Goal: Task Accomplishment & Management: Use online tool/utility

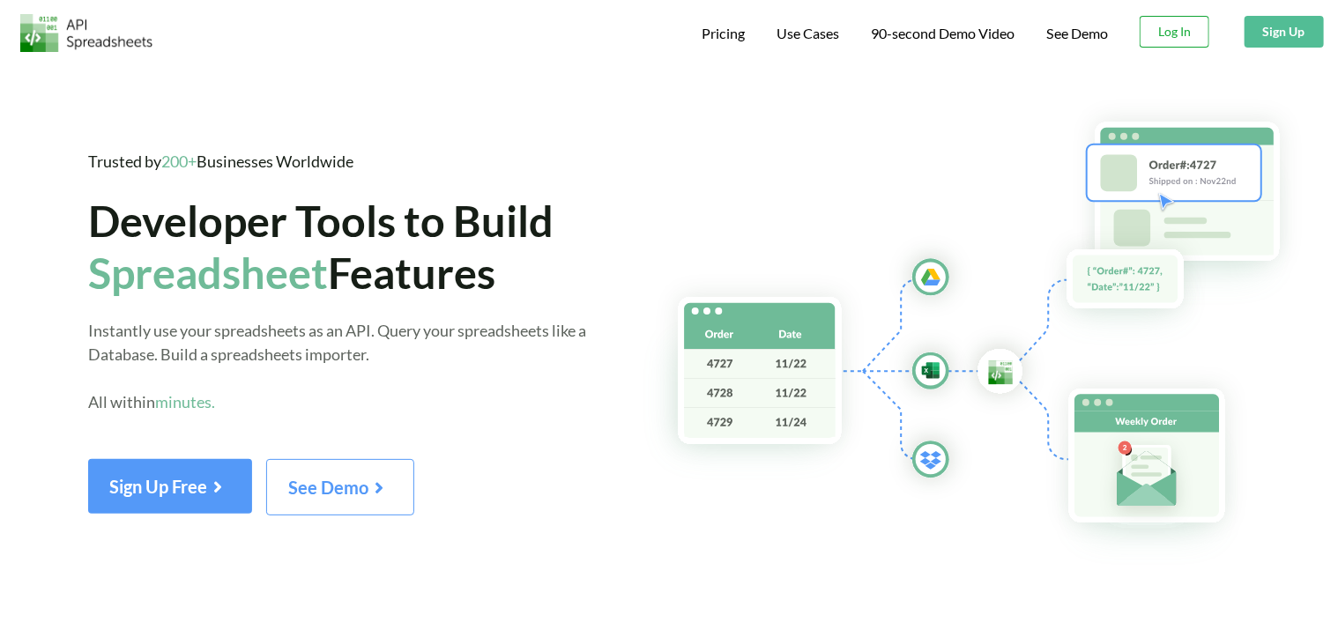
click at [1179, 41] on button "Log In" at bounding box center [1174, 32] width 70 height 32
click at [1162, 36] on button "Log In" at bounding box center [1174, 32] width 70 height 32
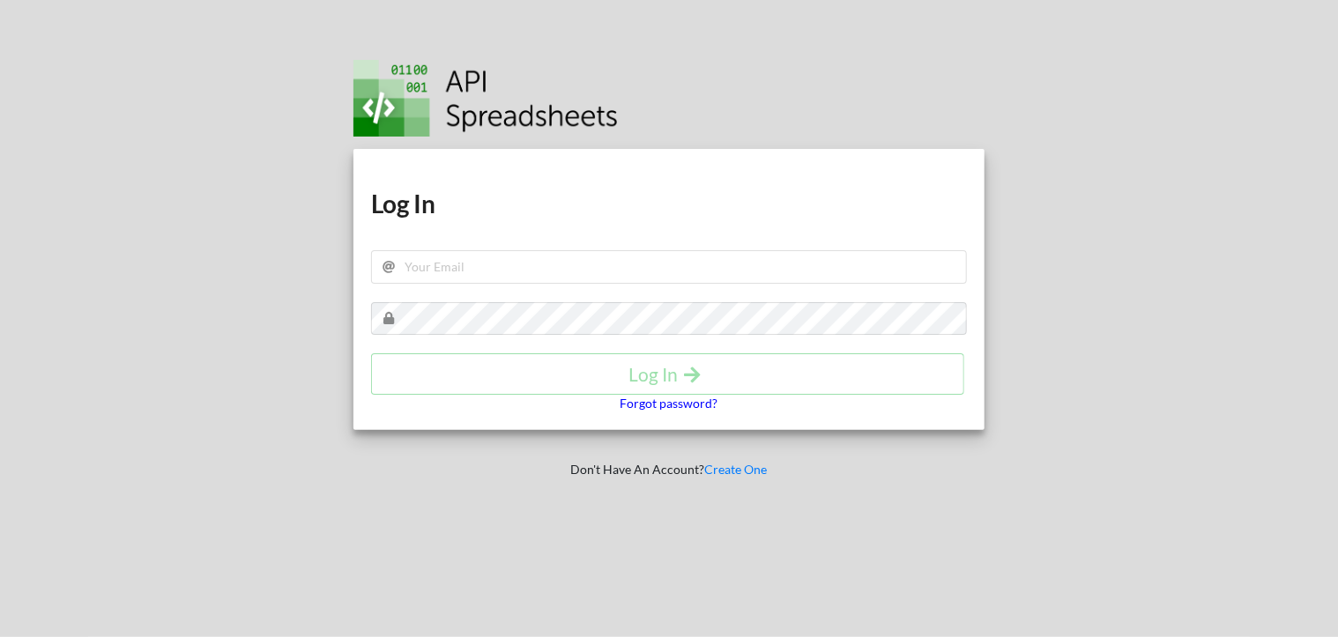
click at [665, 402] on p "Forgot password?" at bounding box center [669, 404] width 98 height 18
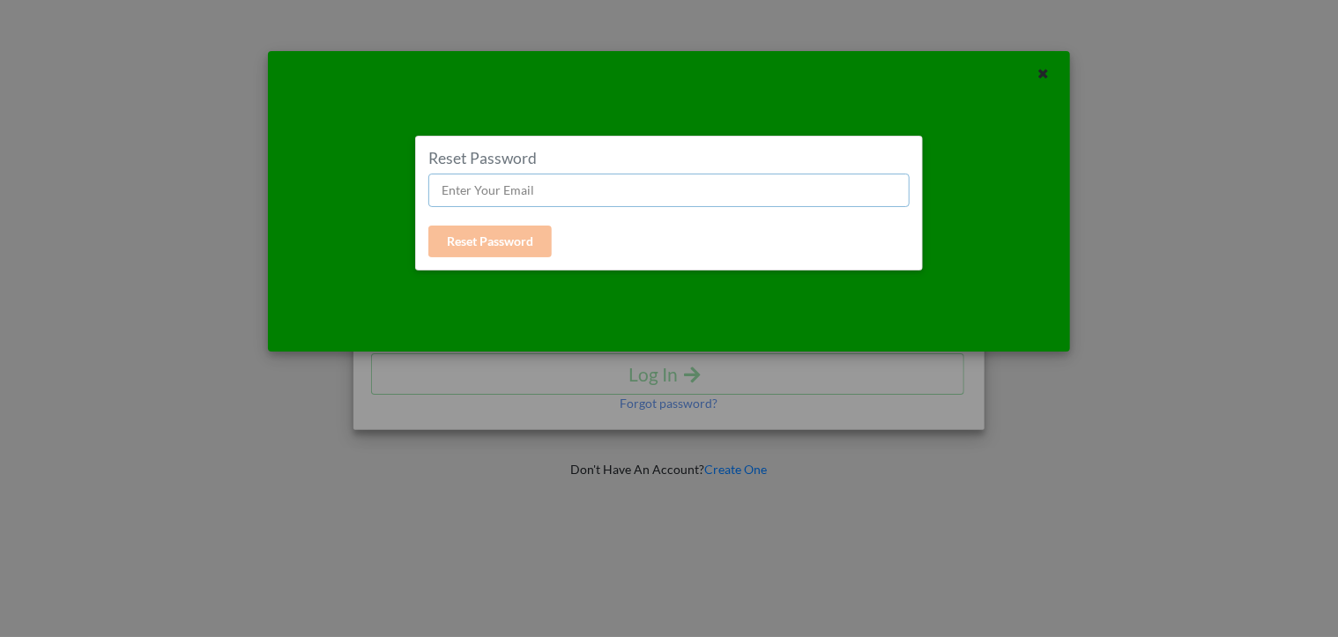
click at [598, 201] on input "text" at bounding box center [668, 190] width 481 height 33
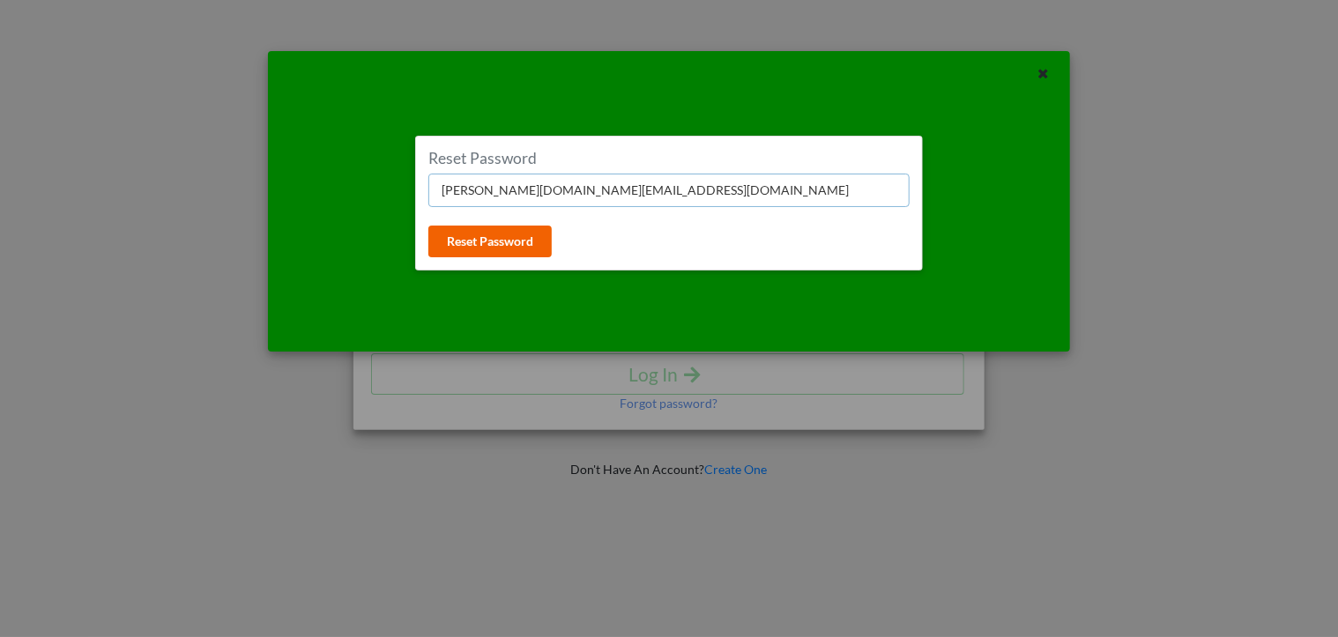
type input "melvyn.br@gmail.com"
click at [515, 245] on button "Reset Password" at bounding box center [489, 242] width 123 height 32
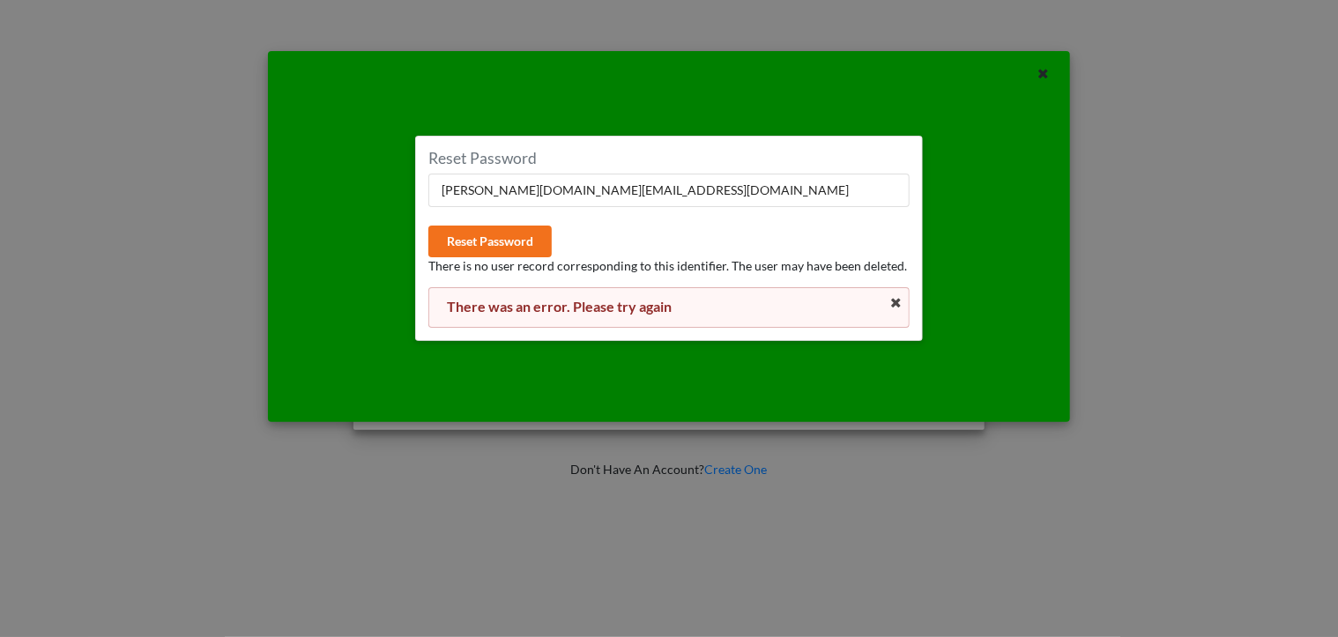
click at [881, 294] on div "There was an error. Please try again" at bounding box center [668, 307] width 481 height 41
click at [894, 304] on icon at bounding box center [895, 303] width 15 height 12
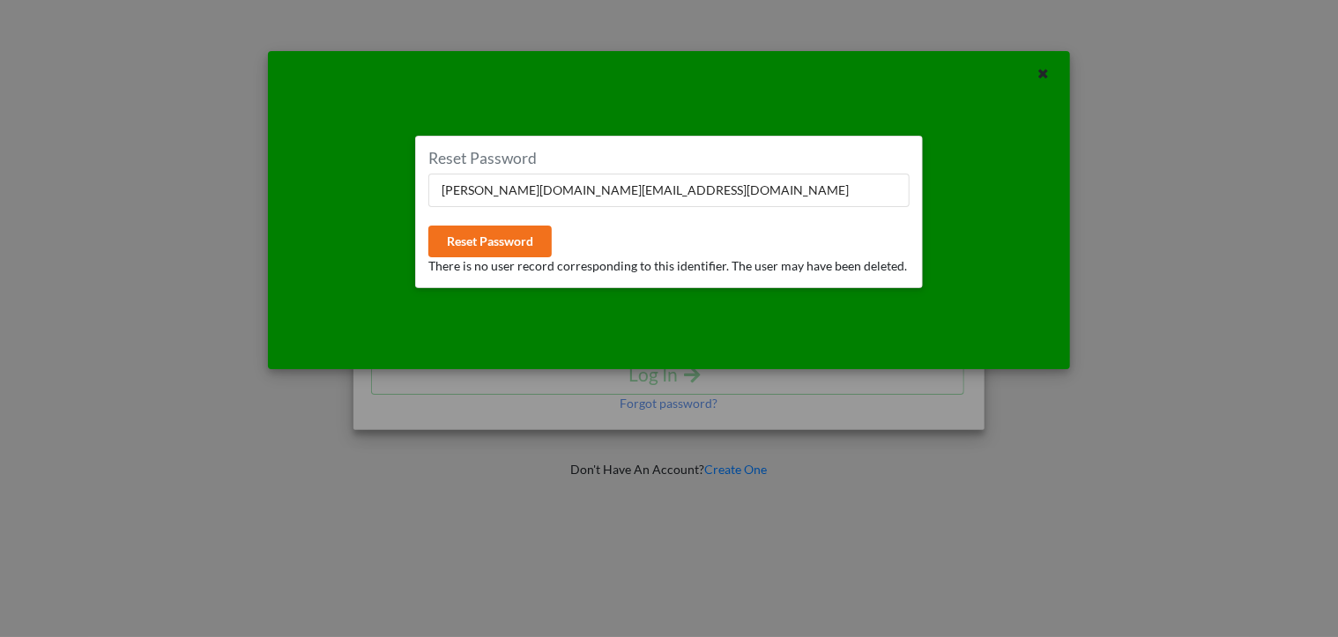
click at [976, 205] on div at bounding box center [1002, 221] width 133 height 270
click at [1045, 73] on icon at bounding box center [1043, 71] width 15 height 12
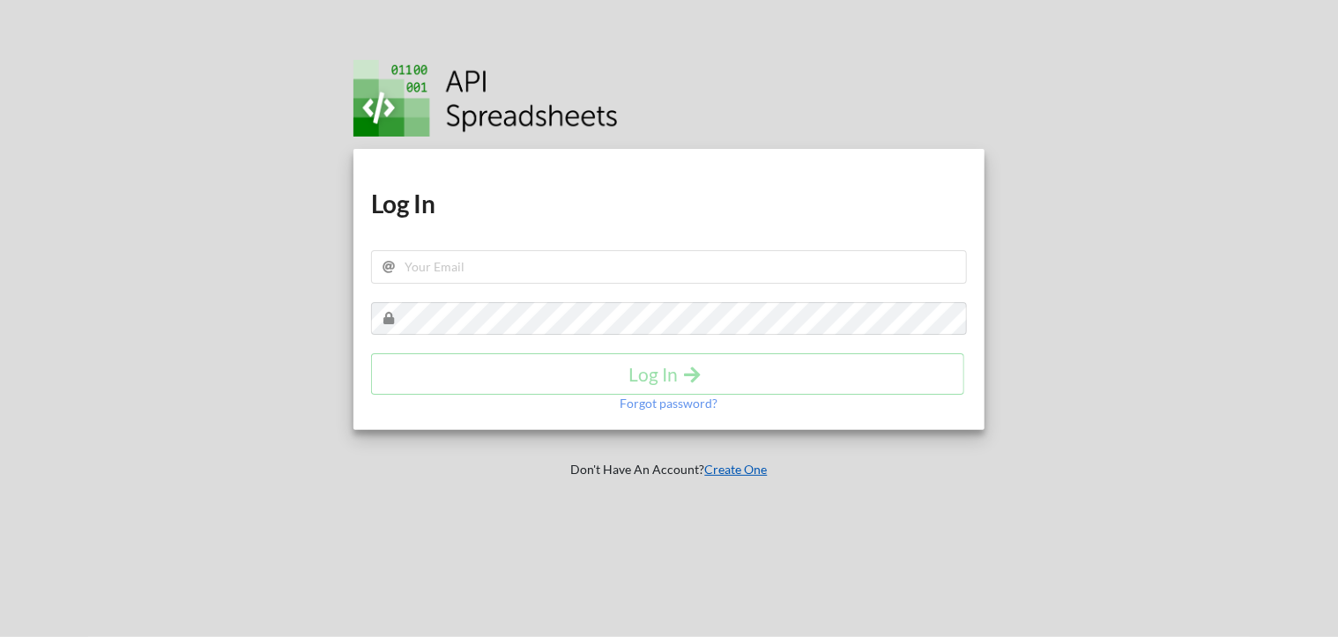
click at [740, 468] on link "Create One" at bounding box center [736, 469] width 63 height 15
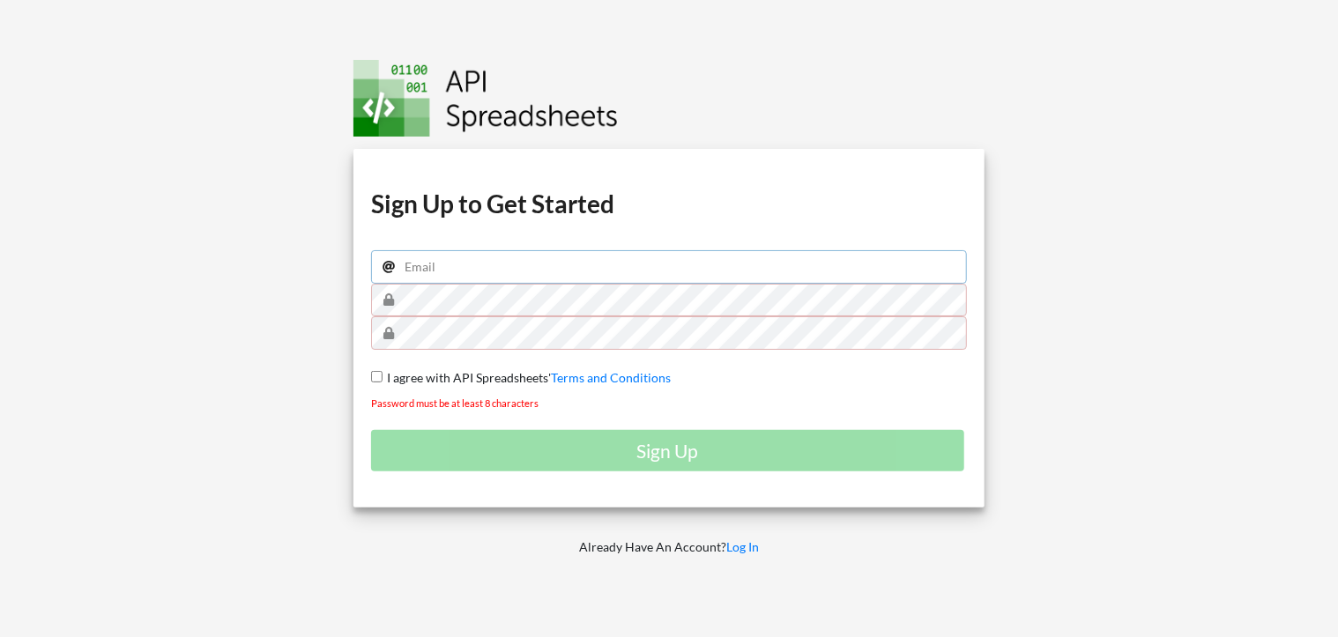
click at [633, 273] on input "email" at bounding box center [669, 266] width 596 height 33
type input "bjack12001@gmail.com"
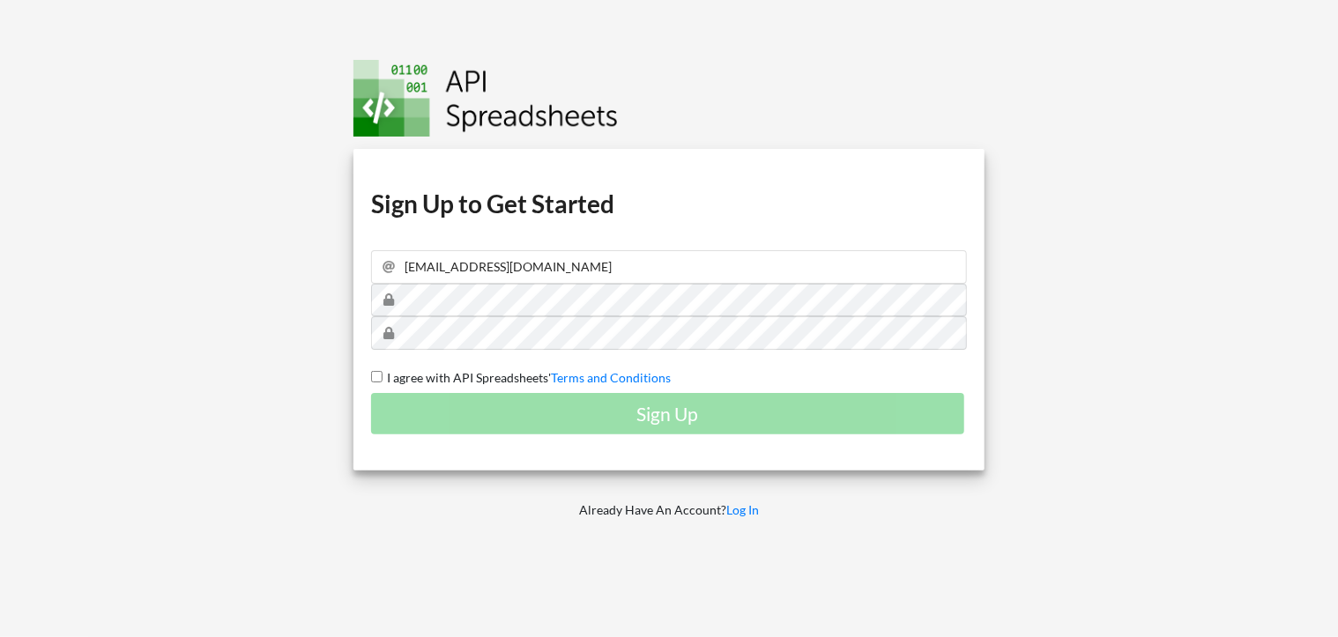
click at [379, 375] on input "I agree with API Spreadsheets' Terms and Conditions" at bounding box center [376, 376] width 11 height 11
checkbox input "true"
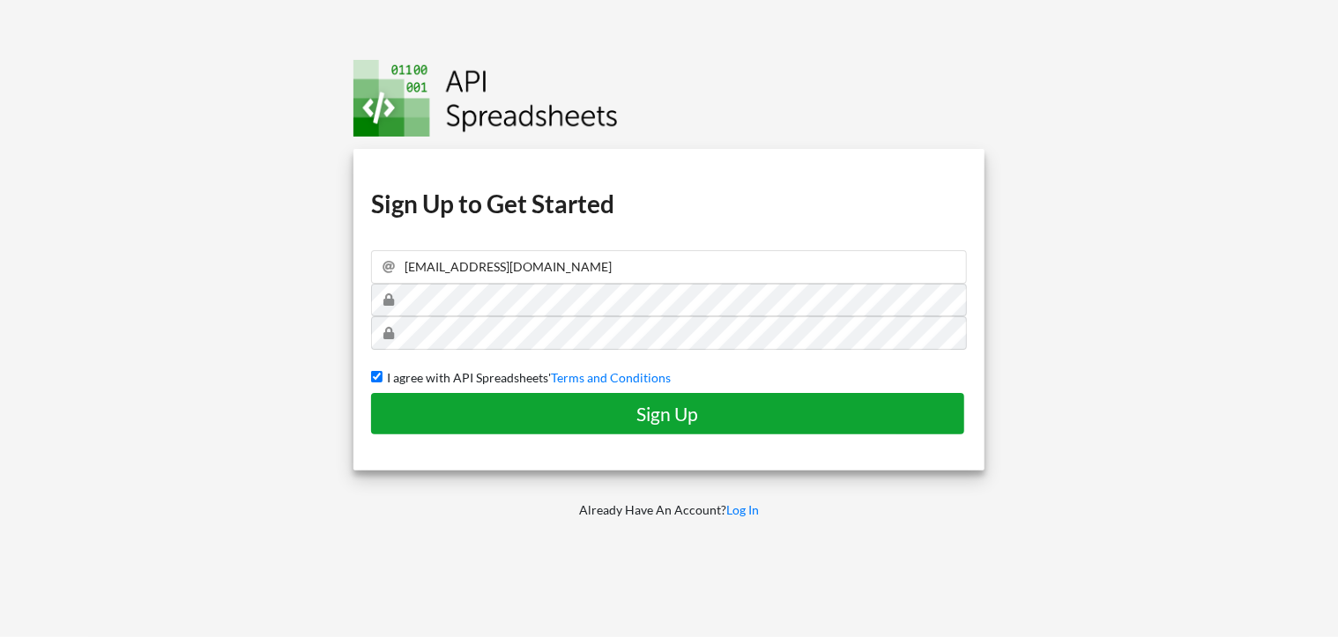
click at [595, 427] on button "Sign Up" at bounding box center [667, 413] width 593 height 41
checkbox input "false"
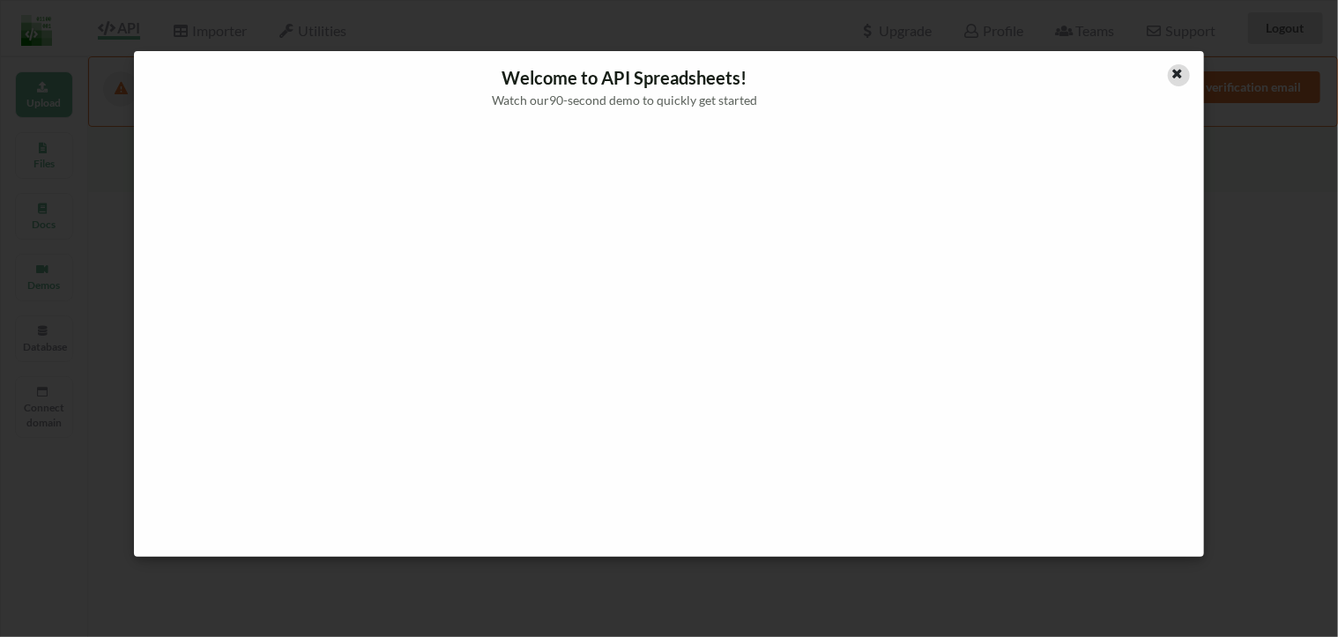
click at [1182, 78] on icon at bounding box center [1177, 71] width 15 height 12
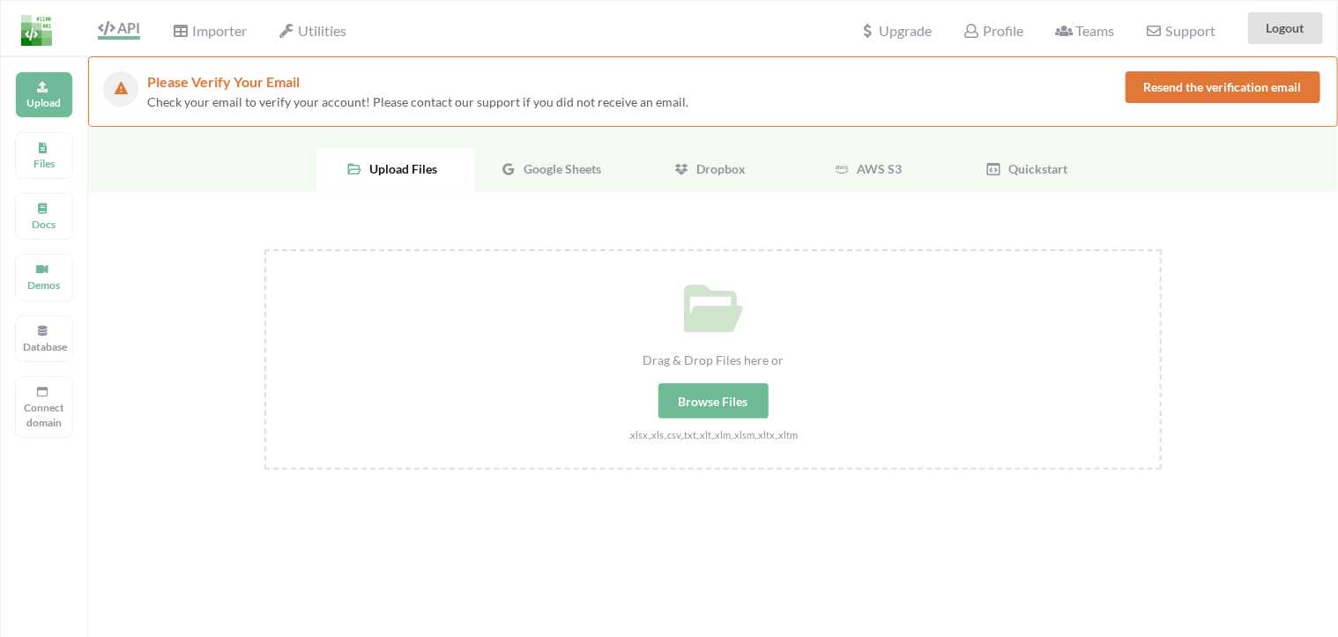
click at [1254, 91] on button "Resend the verification email" at bounding box center [1222, 87] width 195 height 32
click at [568, 174] on span "Google Sheets" at bounding box center [558, 168] width 85 height 15
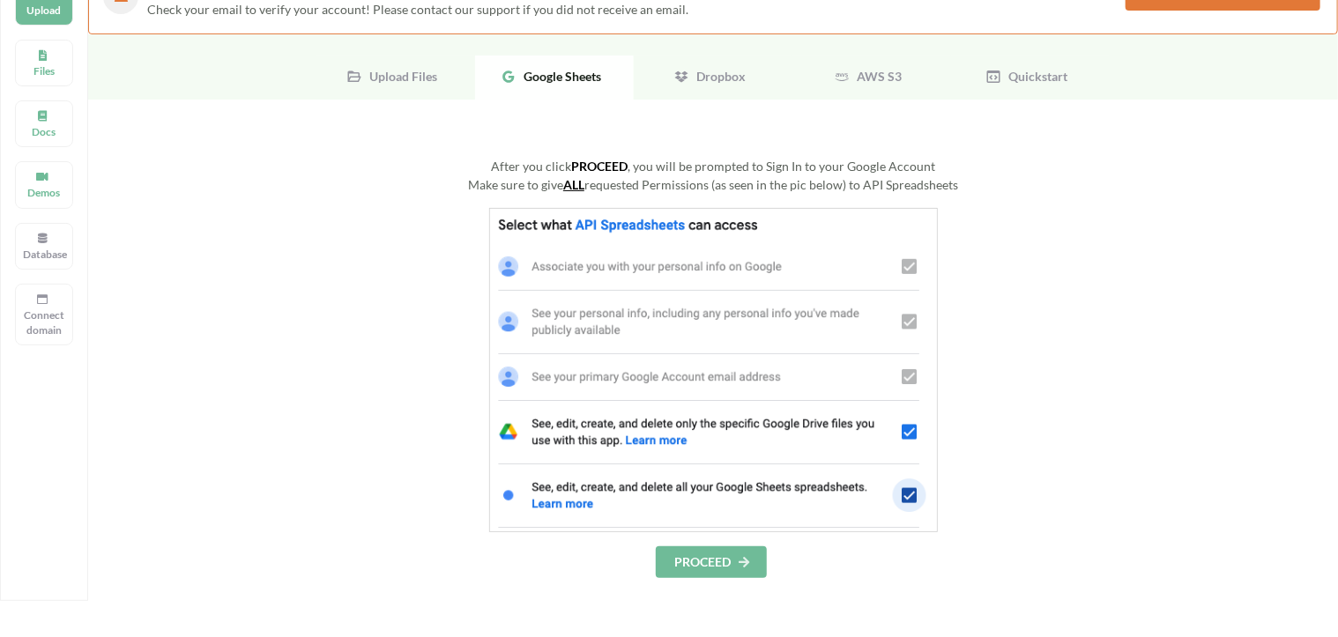
scroll to position [186, 0]
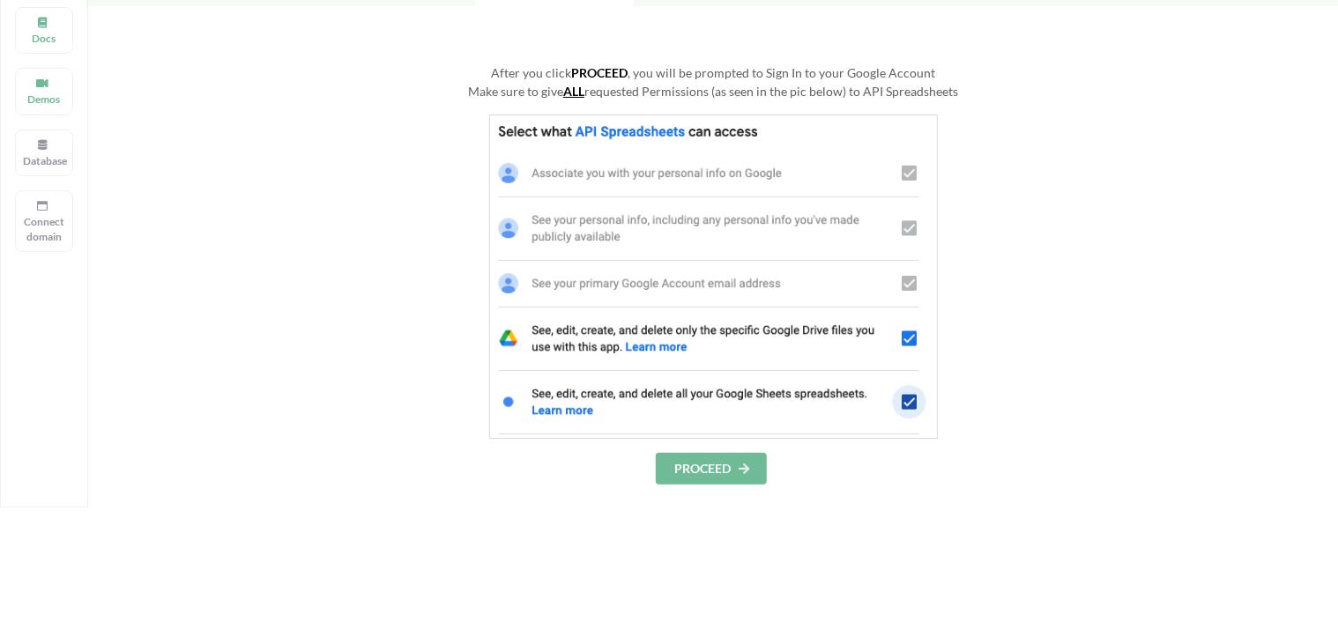
click at [731, 467] on button "PROCEED" at bounding box center [711, 469] width 111 height 32
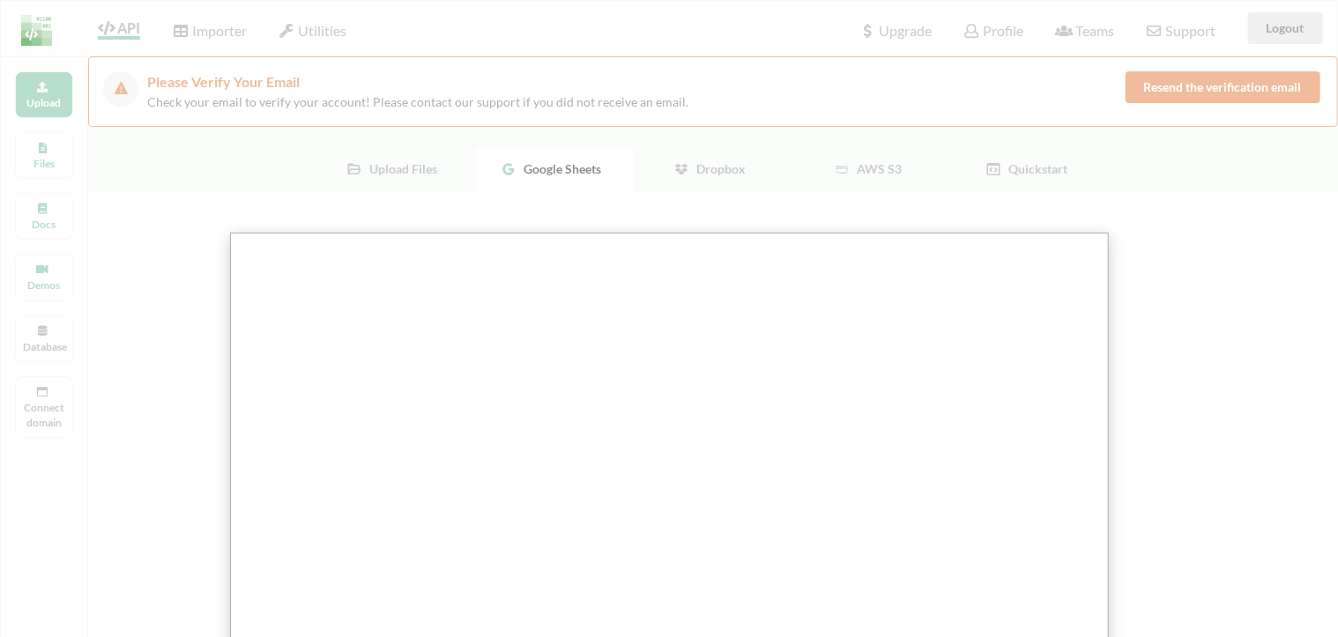
scroll to position [278, 0]
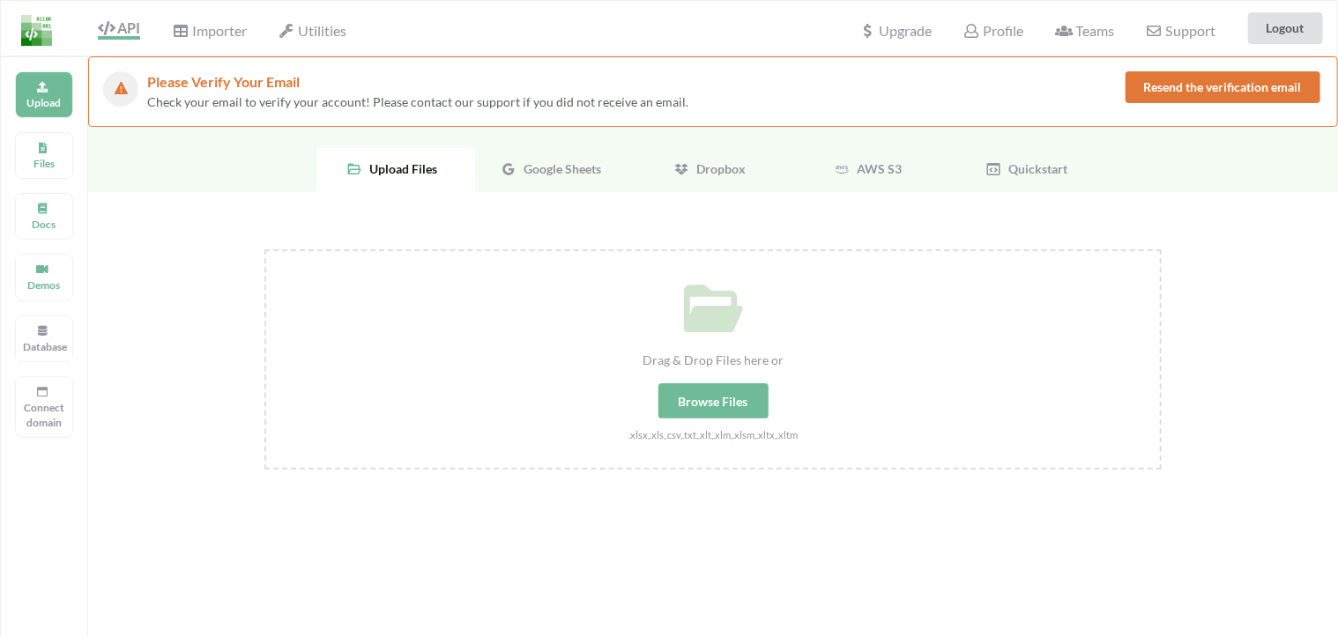
click at [1225, 79] on button "Resend the verification email" at bounding box center [1222, 87] width 195 height 32
click at [582, 178] on div "Google Sheets" at bounding box center [554, 170] width 159 height 44
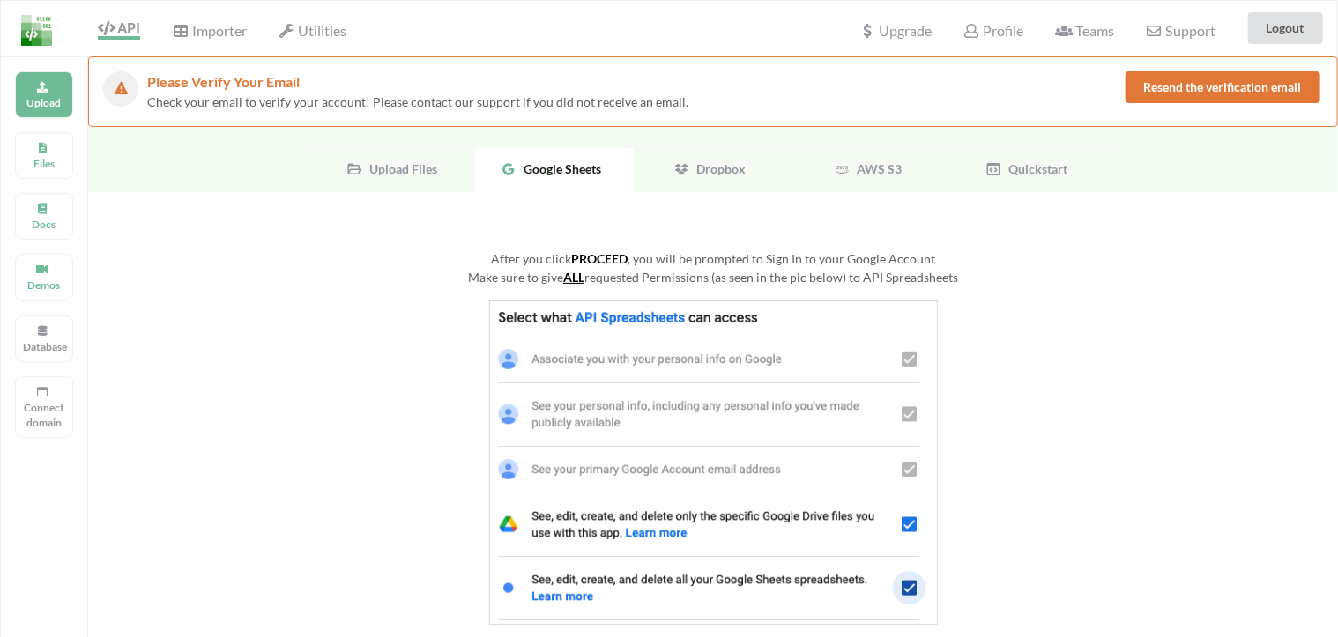
scroll to position [278, 0]
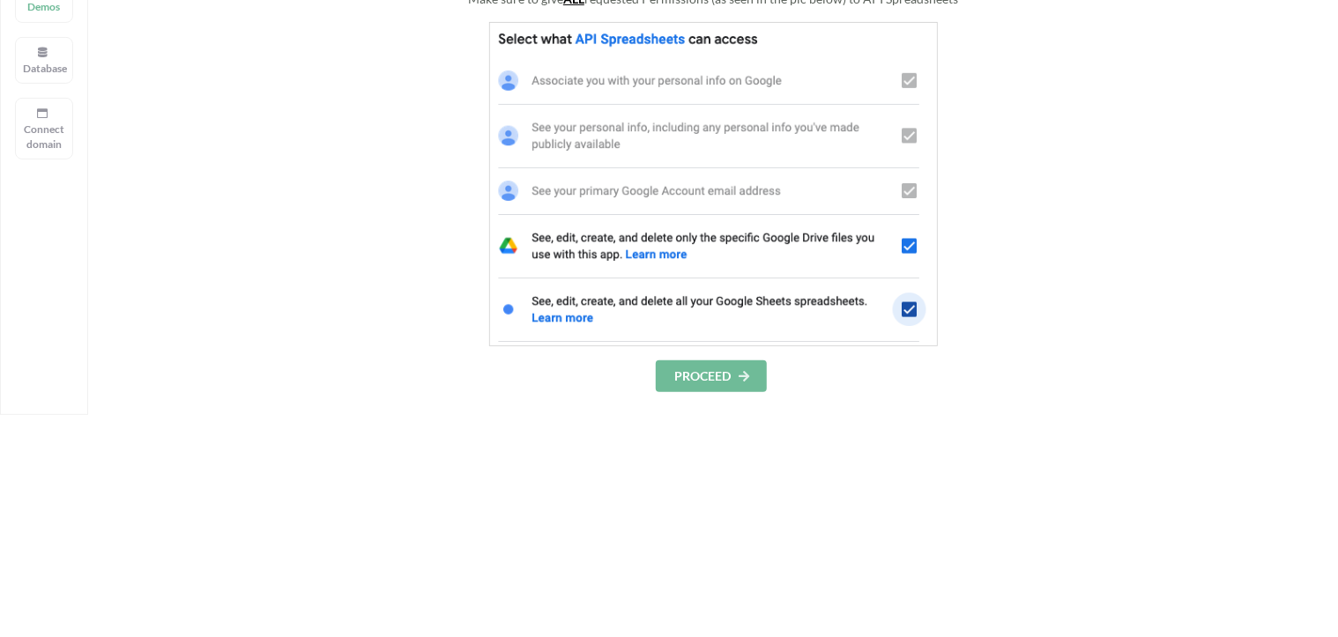
click at [702, 383] on button "PROCEED" at bounding box center [711, 376] width 111 height 32
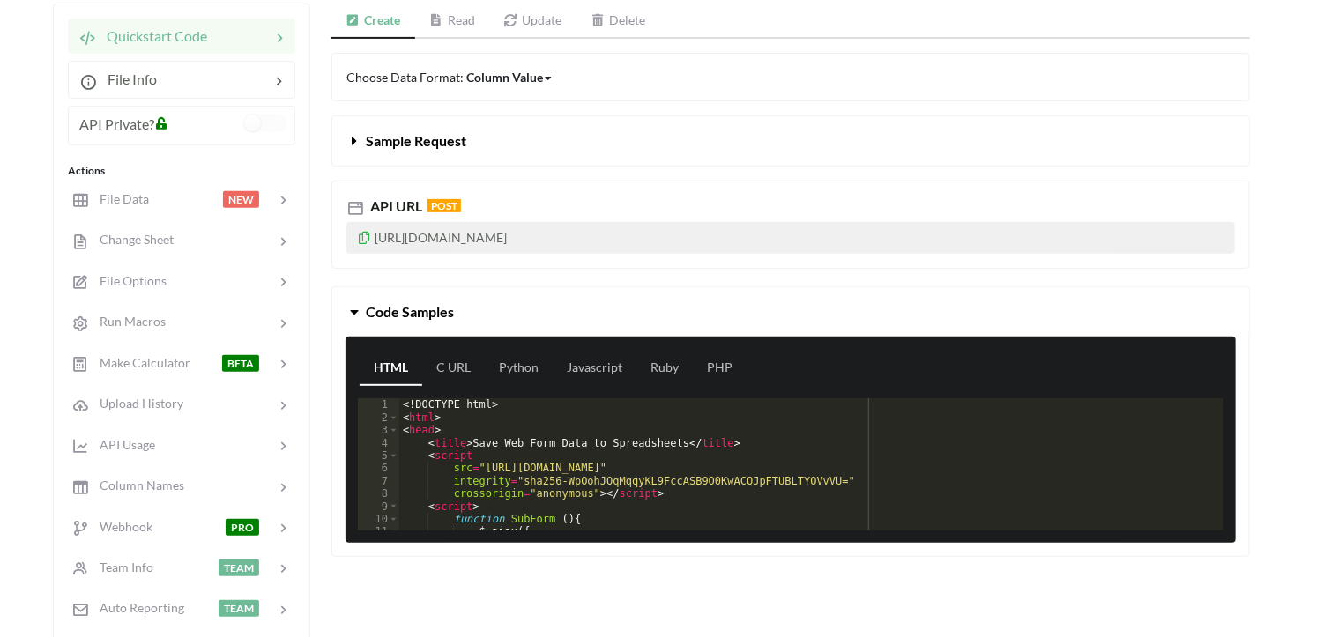
scroll to position [349, 0]
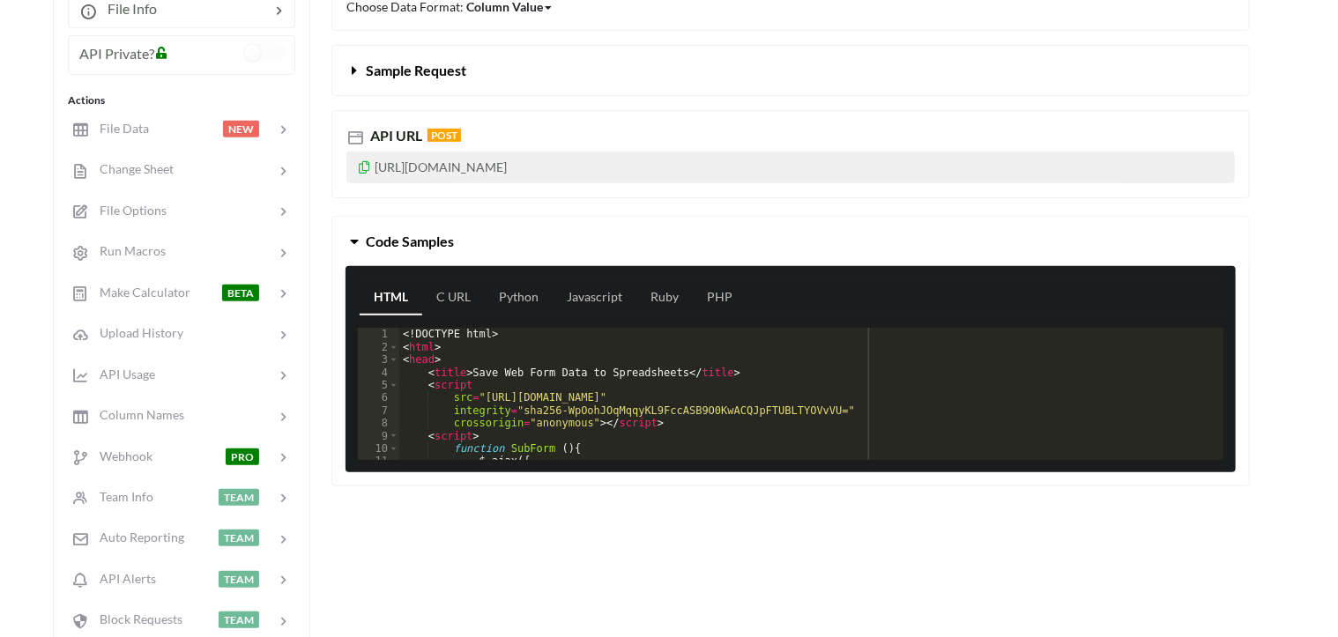
drag, startPoint x: 705, startPoint y: 168, endPoint x: 375, endPoint y: 174, distance: 329.6
click at [375, 174] on p "[URL][DOMAIN_NAME]" at bounding box center [790, 168] width 888 height 32
copy p "[URL][DOMAIN_NAME]"
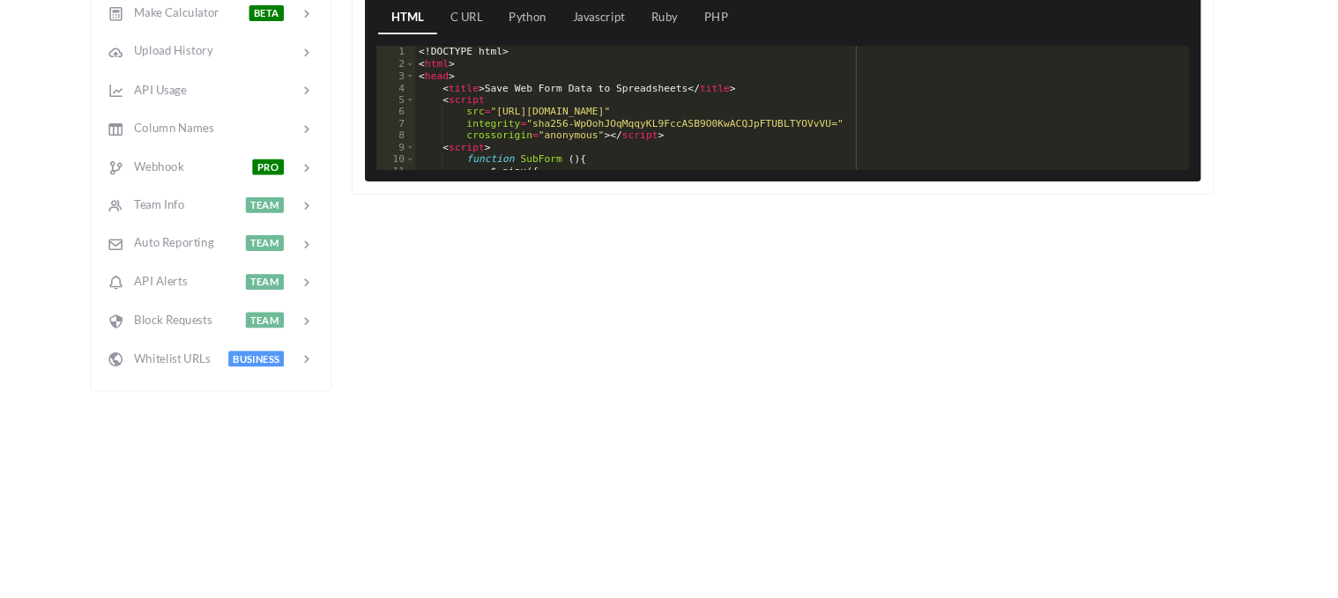
scroll to position [442, 0]
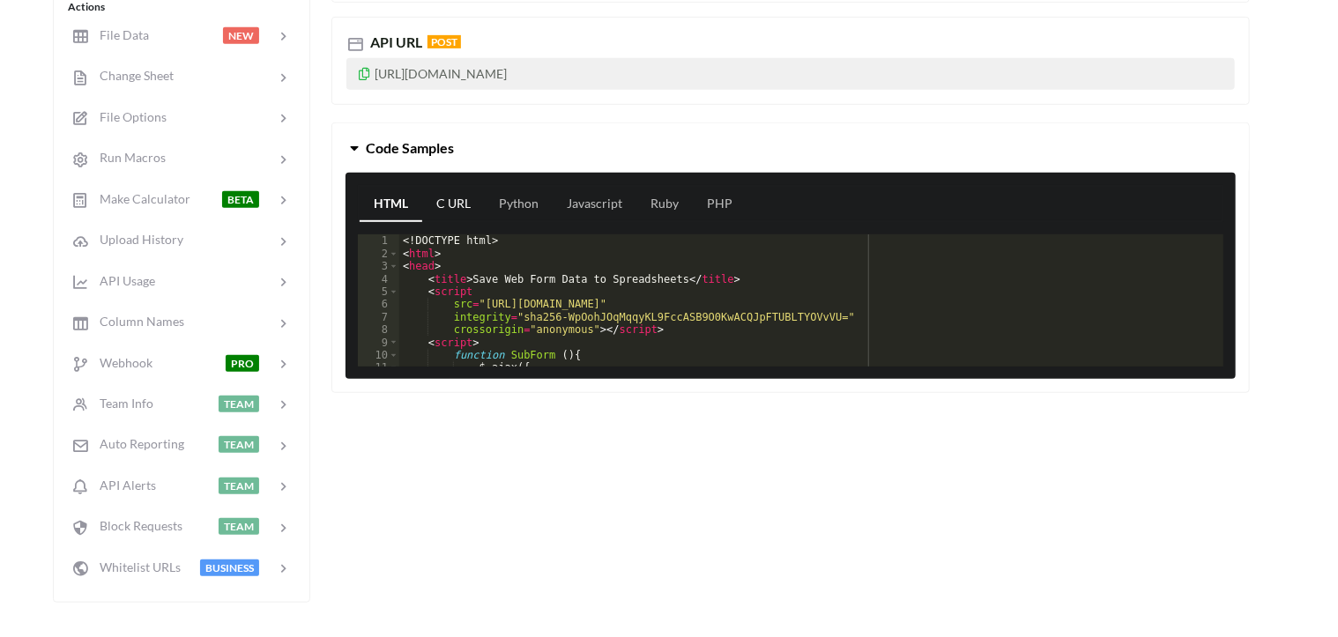
click at [464, 205] on link "C URL" at bounding box center [453, 204] width 63 height 35
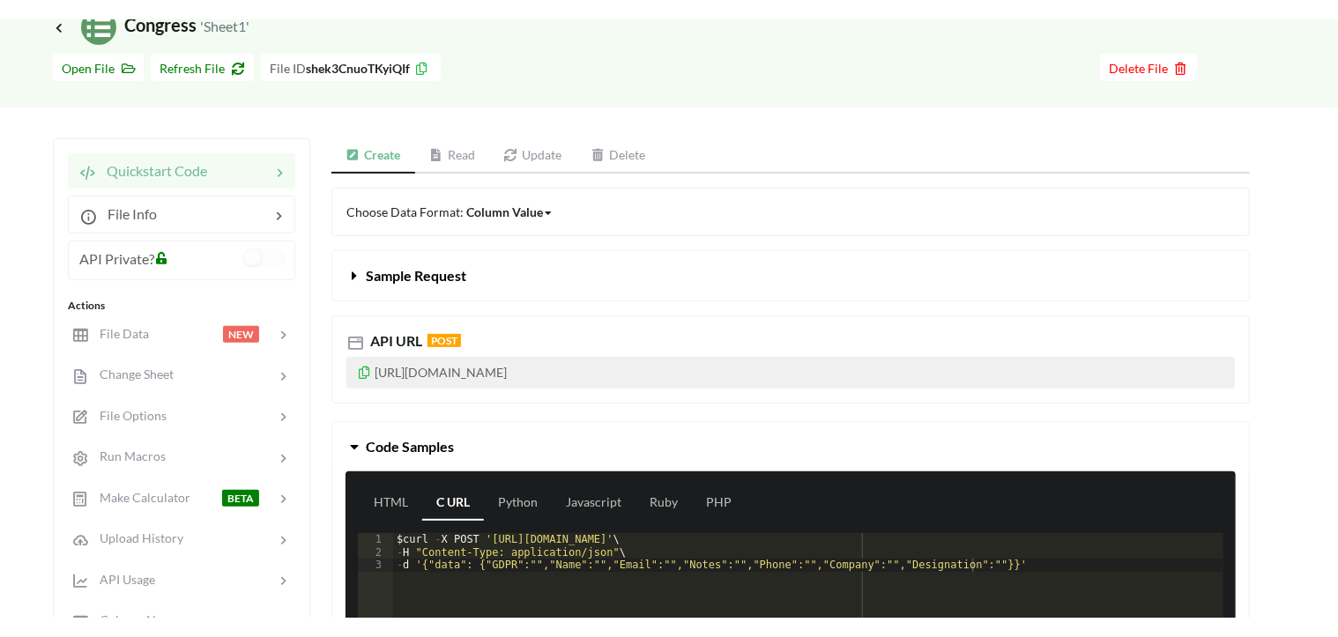
scroll to position [70, 0]
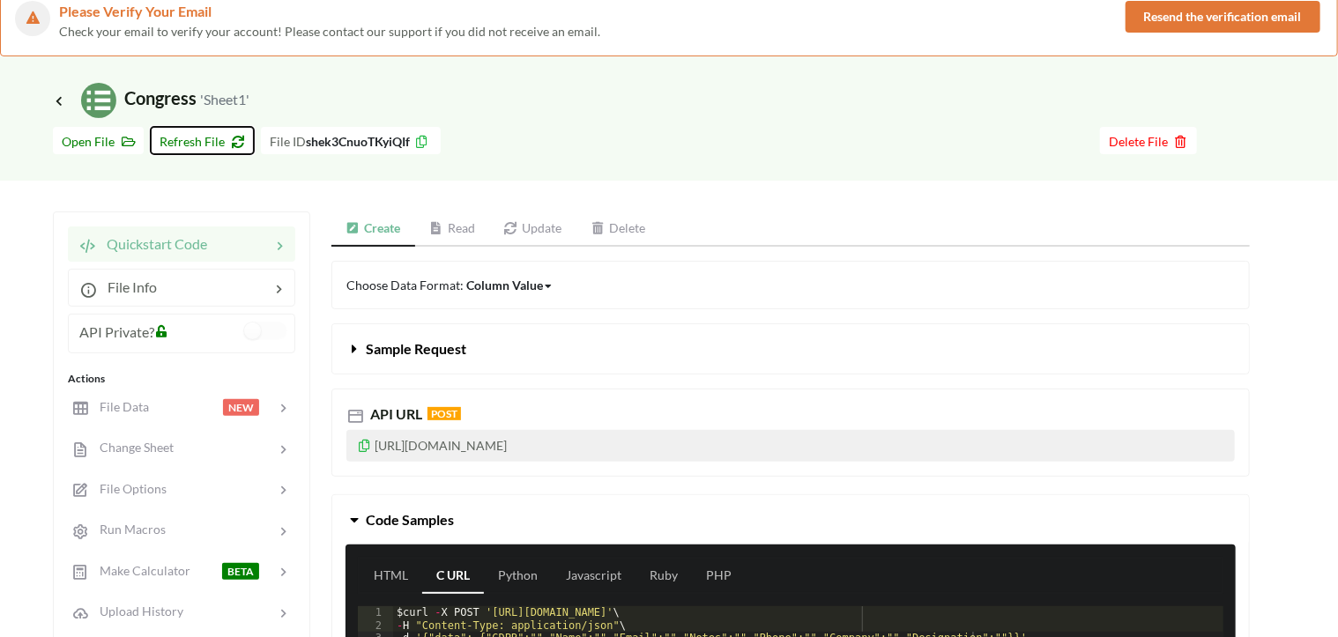
click at [207, 180] on div "Go To Files page Download hidden Open File Refresh File File ID shek3CnuoTKyiQI…" at bounding box center [669, 149] width 1338 height 63
click at [207, 143] on span "Refresh File" at bounding box center [202, 141] width 85 height 15
click at [104, 143] on span "Open File" at bounding box center [98, 141] width 73 height 15
